Goal: Information Seeking & Learning: Learn about a topic

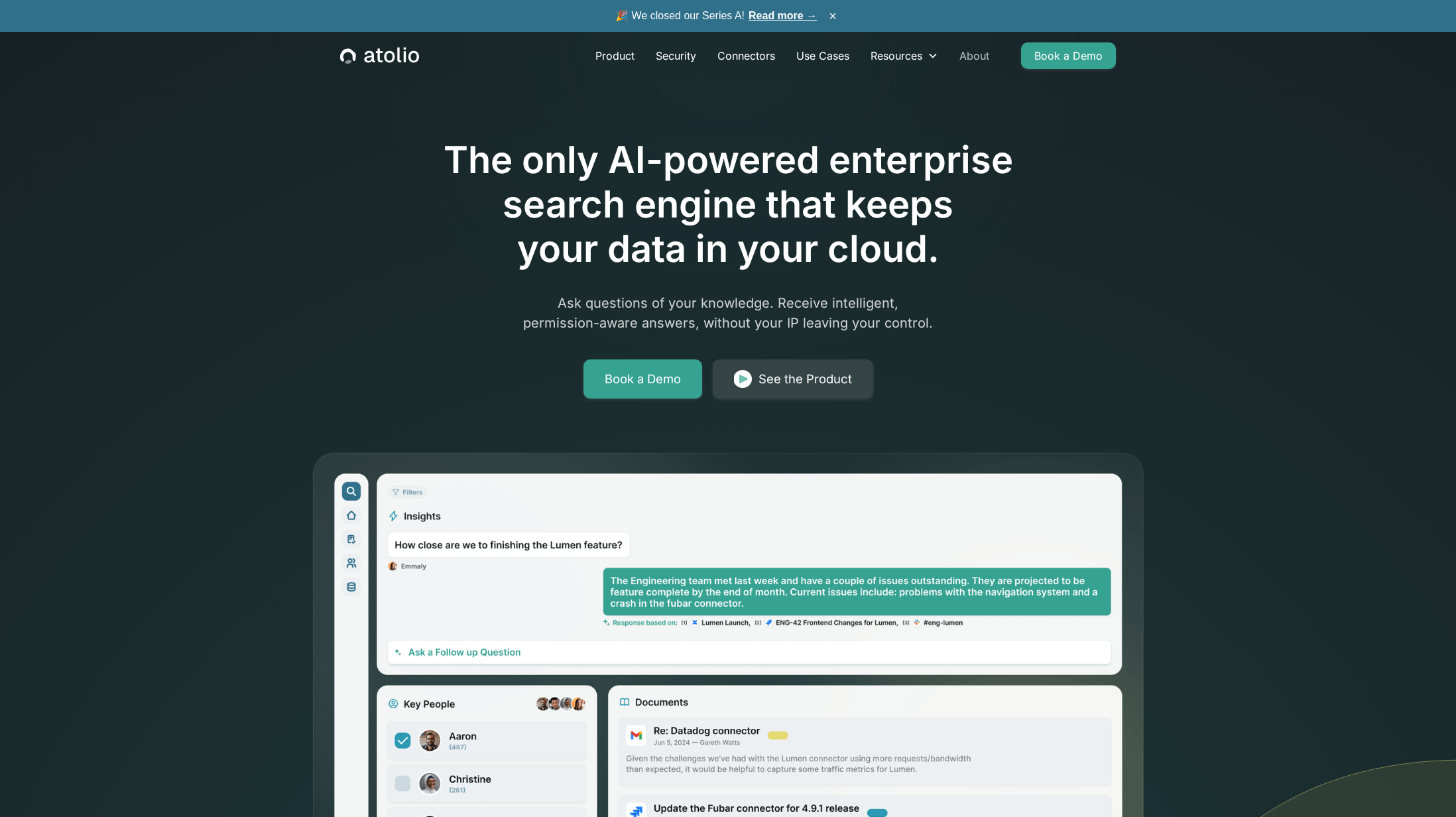
click at [975, 54] on link "About" at bounding box center [974, 56] width 51 height 27
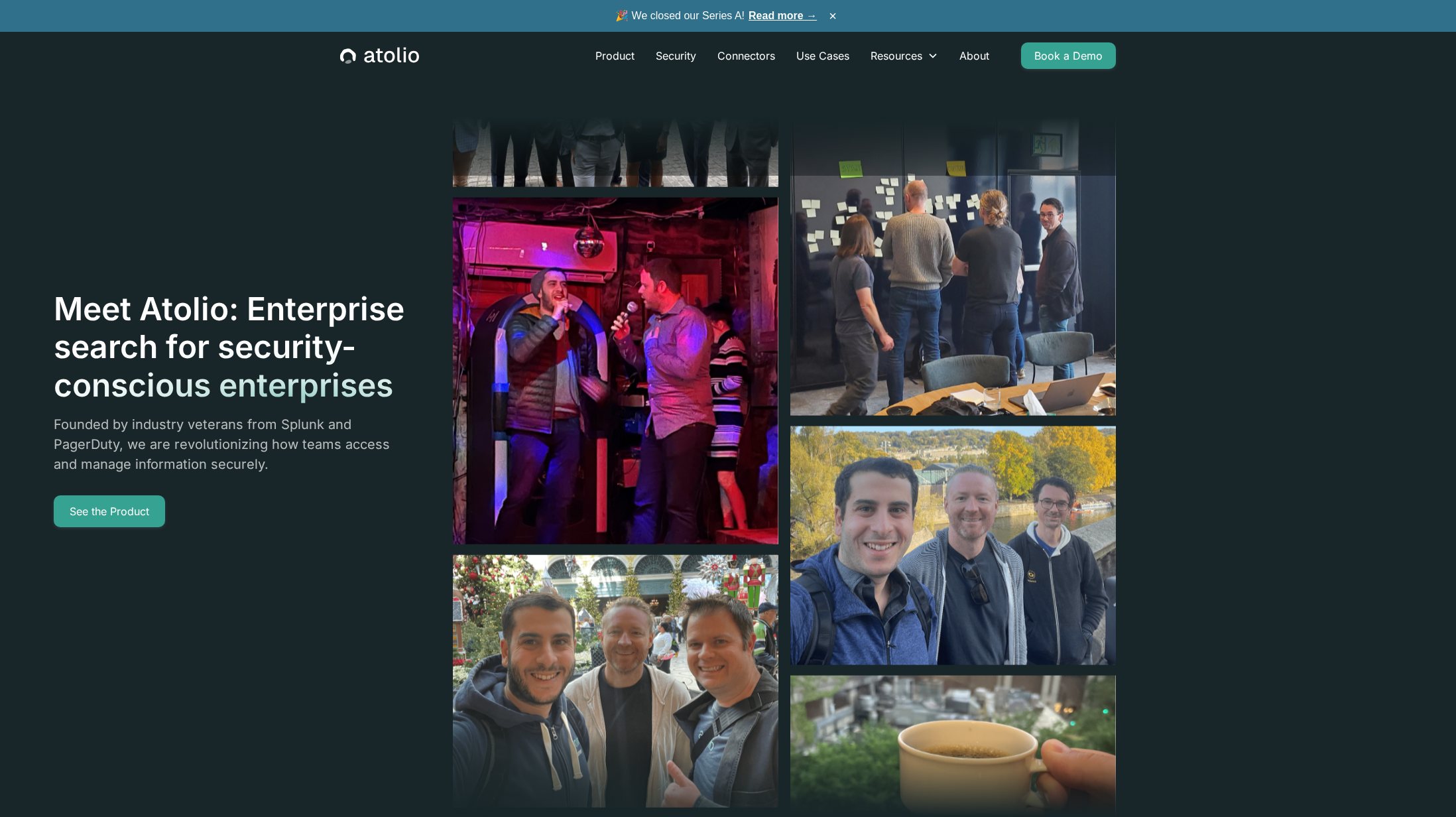
click at [781, 15] on link "Read more →" at bounding box center [783, 15] width 68 height 11
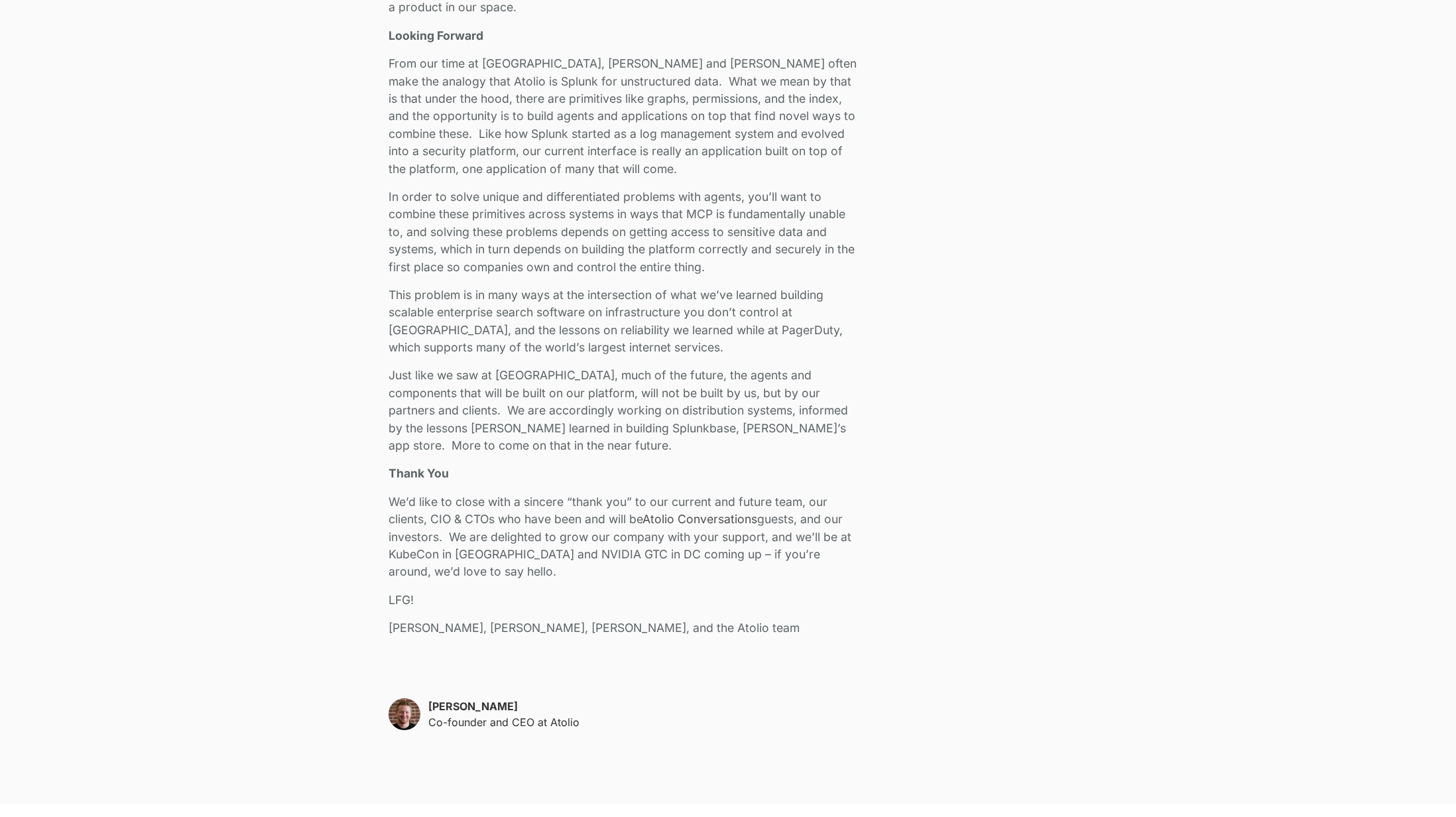
scroll to position [2613, 0]
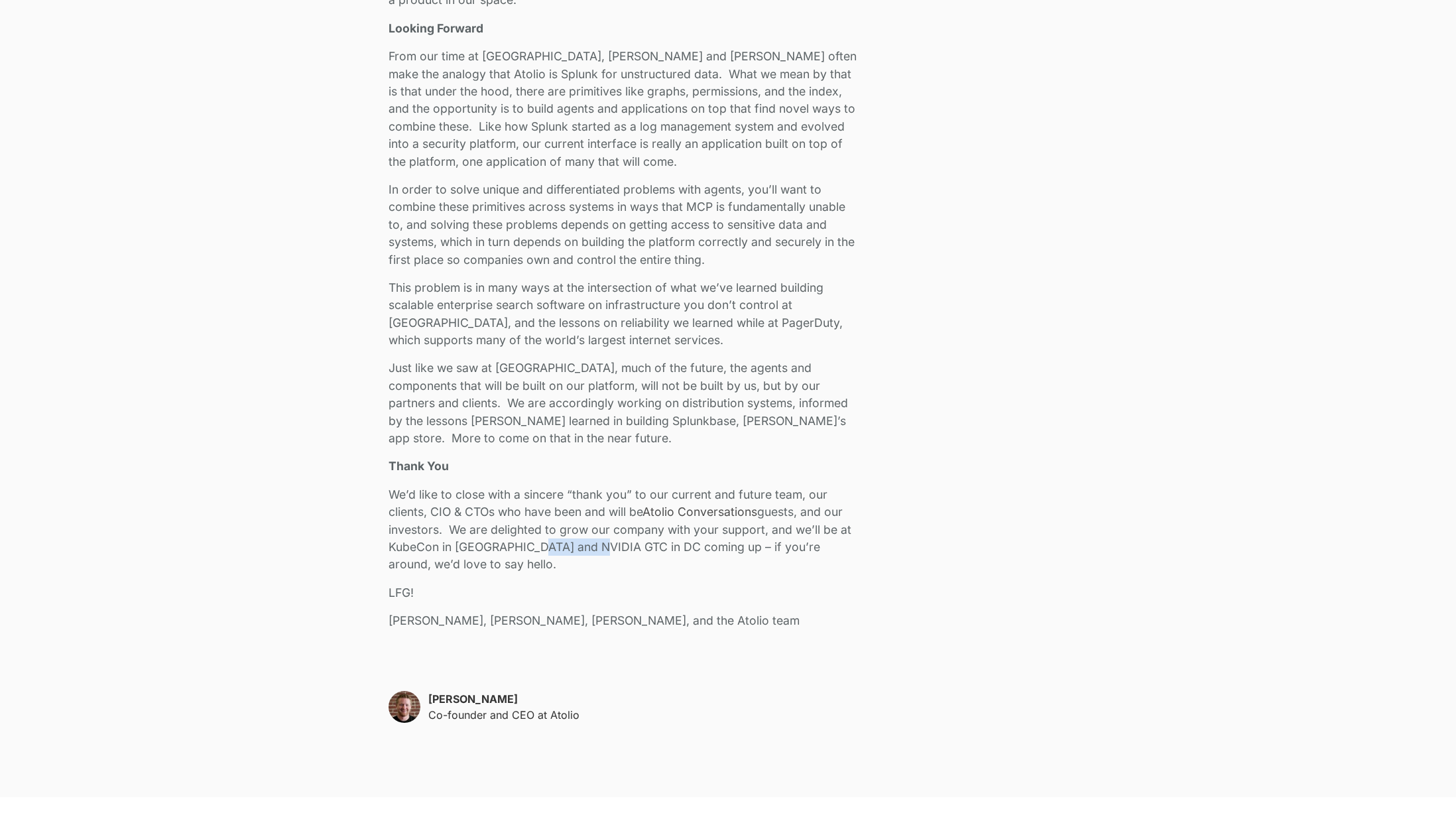
drag, startPoint x: 520, startPoint y: 546, endPoint x: 589, endPoint y: 546, distance: 69.0
click at [589, 546] on p "We’d like to close with a sincere “thank you” to our current and future team, o…" at bounding box center [625, 530] width 473 height 87
copy p "NVIDIA GTC"
